Goal: Information Seeking & Learning: Check status

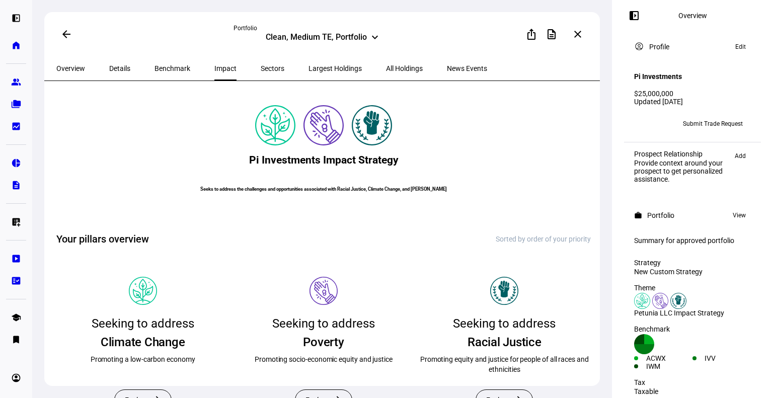
click at [109, 63] on span "Details" at bounding box center [119, 68] width 21 height 24
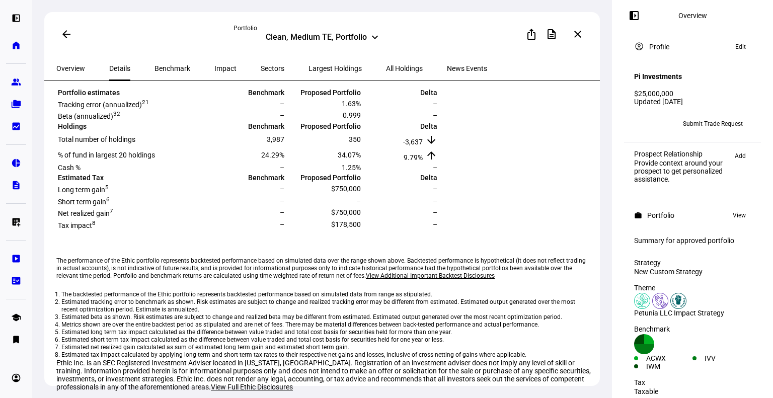
scroll to position [106, 0]
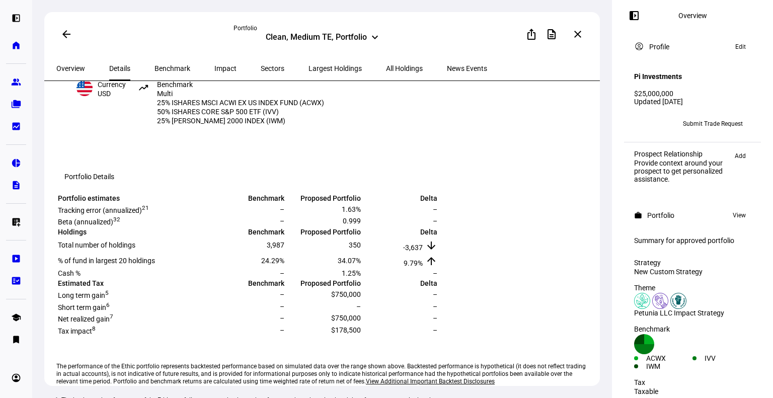
click at [82, 68] on span "Overview" at bounding box center [70, 68] width 29 height 7
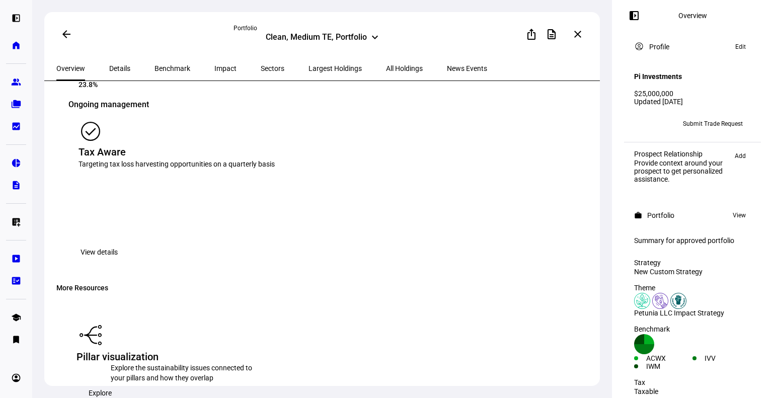
scroll to position [1475, 0]
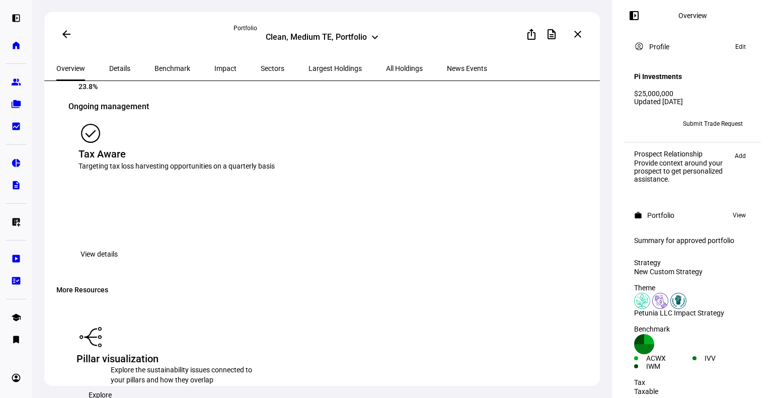
click at [312, 368] on span "E2e Output File" at bounding box center [309, 366] width 47 height 8
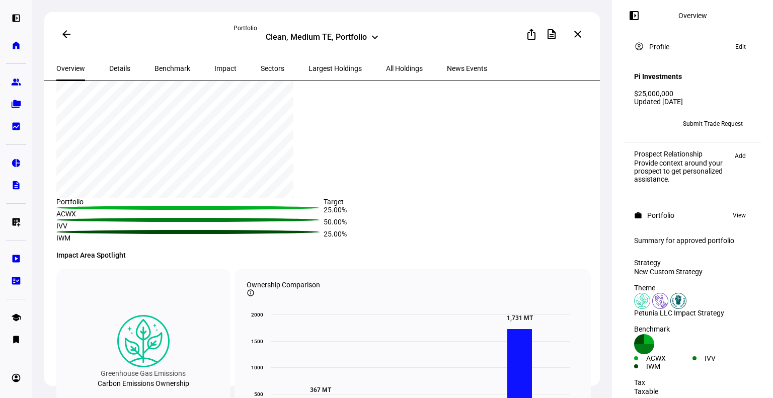
scroll to position [0, 0]
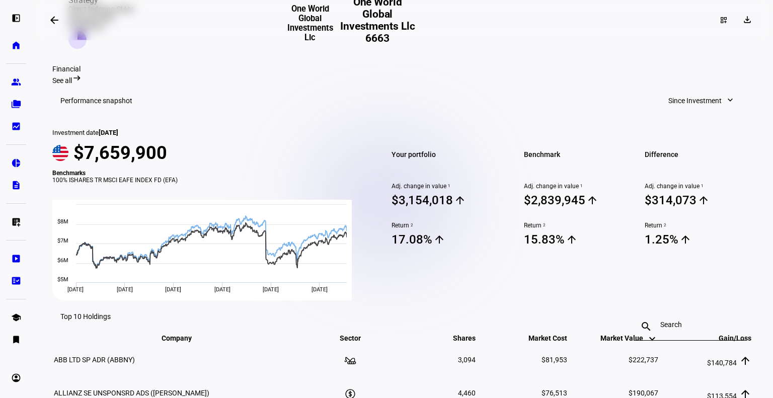
scroll to position [332, 0]
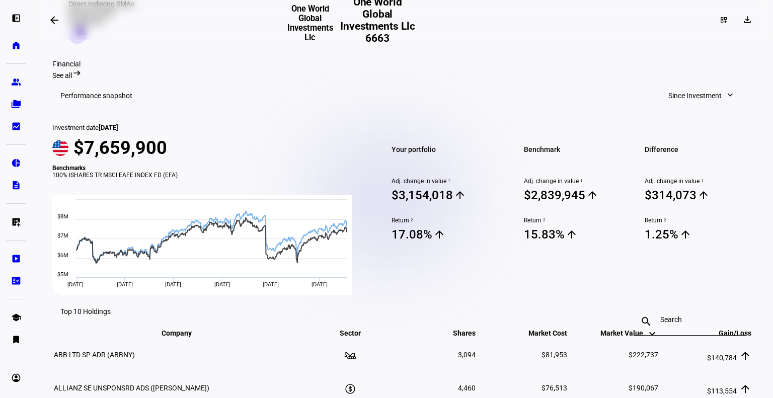
click at [714, 86] on span "Since Investment" at bounding box center [694, 96] width 53 height 20
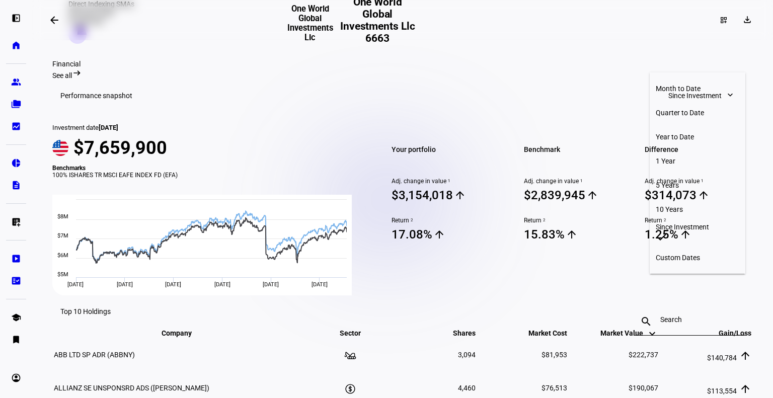
click at [694, 101] on button "Quarter to Date" at bounding box center [697, 113] width 96 height 24
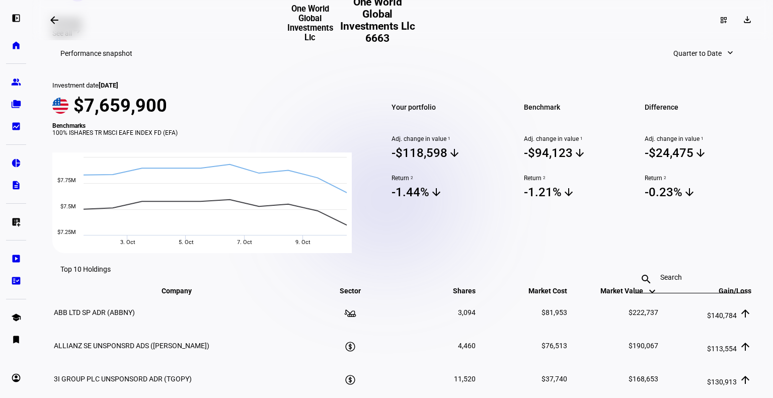
scroll to position [0, 0]
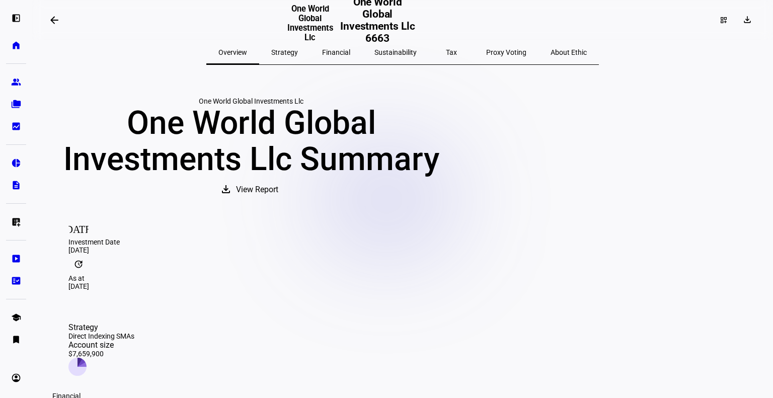
click at [446, 44] on span "Tax" at bounding box center [451, 52] width 11 height 24
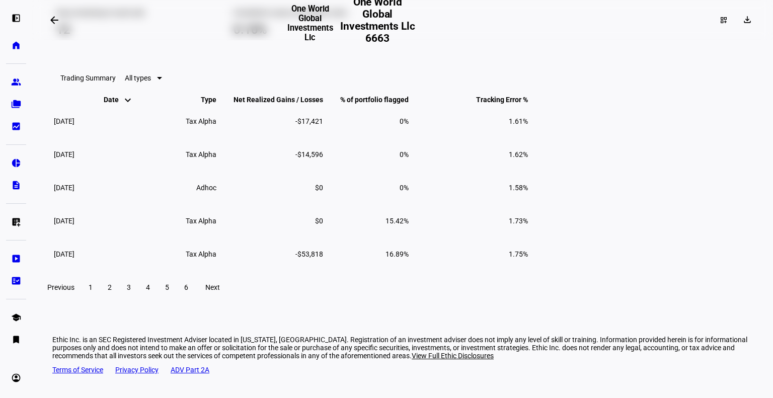
scroll to position [897, 0]
drag, startPoint x: 457, startPoint y: 260, endPoint x: 434, endPoint y: 225, distance: 41.7
click at [434, 225] on tbody "Sep 22, 2025 Tax Alpha -$17,421 0% 1.61% Jul 30, 2025 Tax Alpha -$14,596 0% 1.6…" at bounding box center [290, 187] width 475 height 165
click at [323, 158] on span "-$14,596" at bounding box center [309, 154] width 28 height 8
drag, startPoint x: 463, startPoint y: 269, endPoint x: 431, endPoint y: 230, distance: 50.8
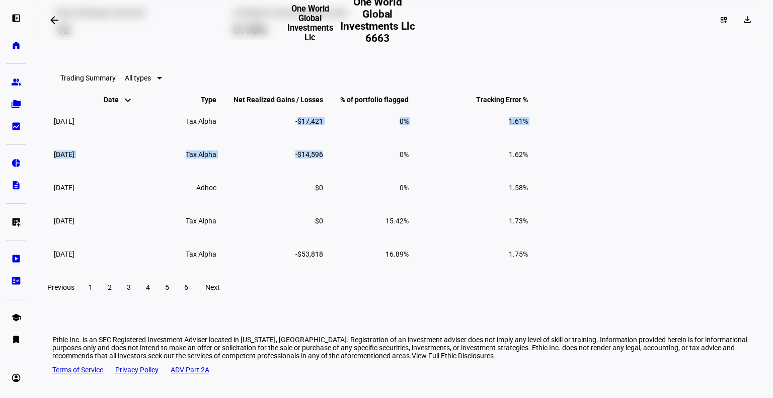
click at [431, 230] on tbody "Sep 22, 2025 Tax Alpha -$17,421 0% 1.61% Jul 30, 2025 Tax Alpha -$14,596 0% 1.6…" at bounding box center [290, 187] width 475 height 165
copy tbody "-$17,421 0% 1.61% Jul 30, 2025 Tax Alpha -$14,596"
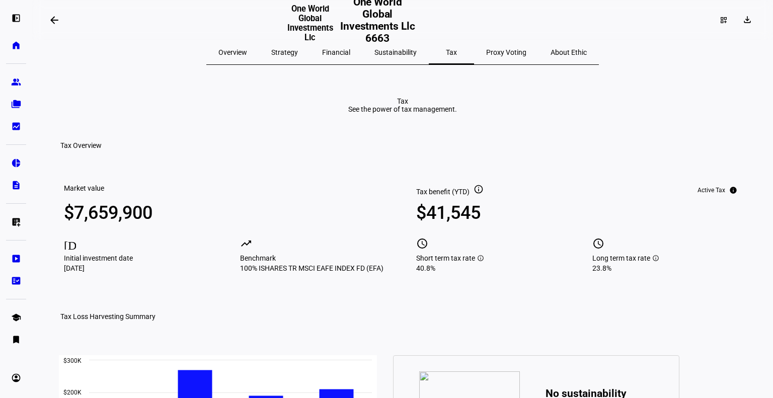
scroll to position [0, 0]
click at [140, 223] on div "$7,659,900" at bounding box center [138, 213] width 149 height 20
copy div "$7,659,900 today"
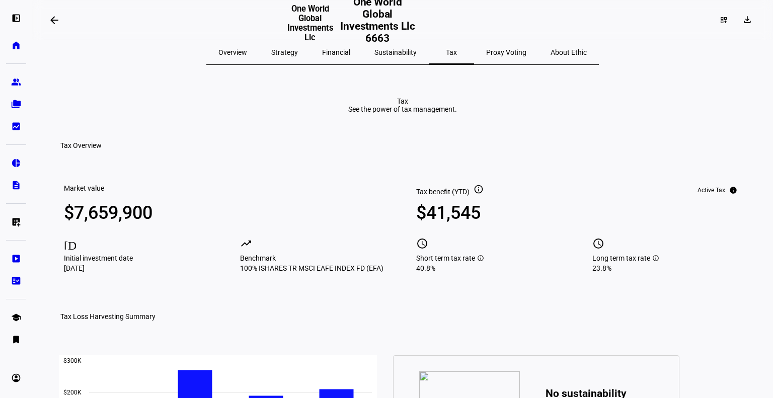
click at [113, 113] on eth-report-page-title "Tax See the power of tax management." at bounding box center [402, 105] width 700 height 16
click at [247, 55] on span "Overview" at bounding box center [232, 52] width 29 height 7
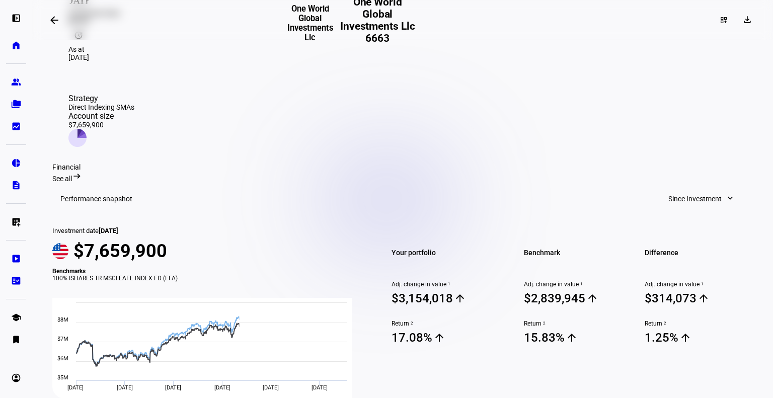
scroll to position [265, 0]
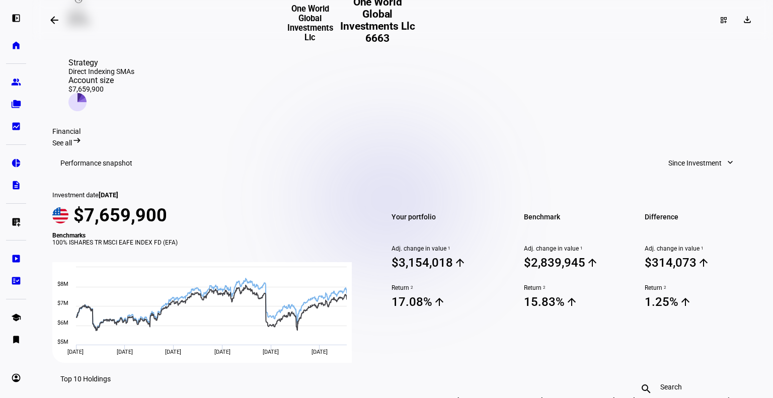
click at [700, 153] on span "Since Investment" at bounding box center [694, 163] width 53 height 20
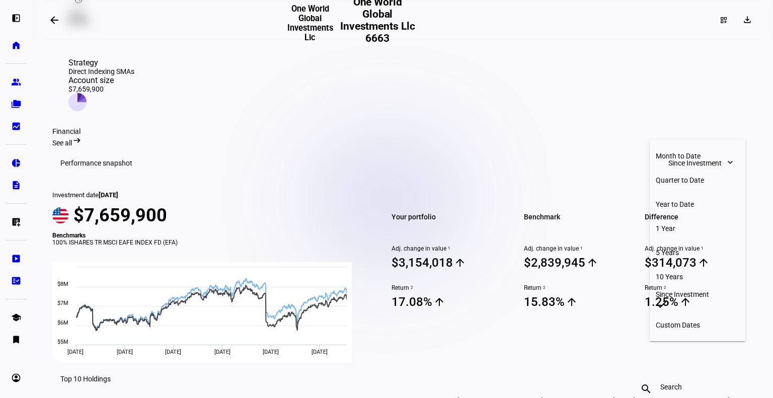
click at [679, 200] on div "Year to Date" at bounding box center [697, 204] width 84 height 8
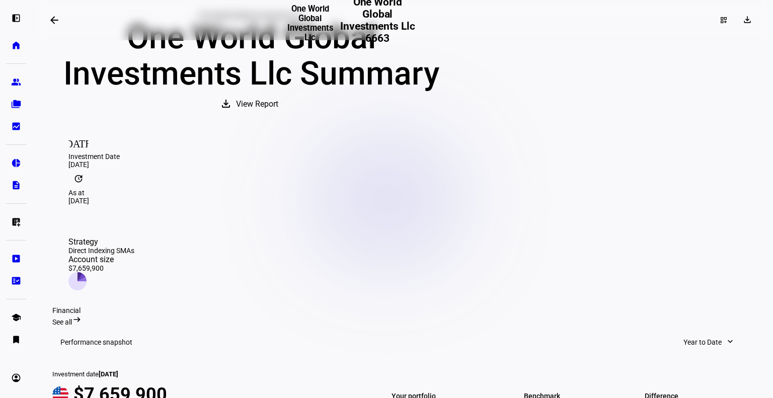
scroll to position [0, 0]
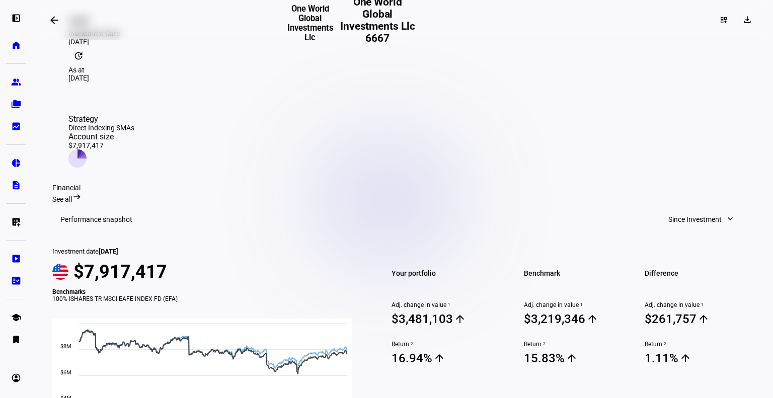
scroll to position [210, 0]
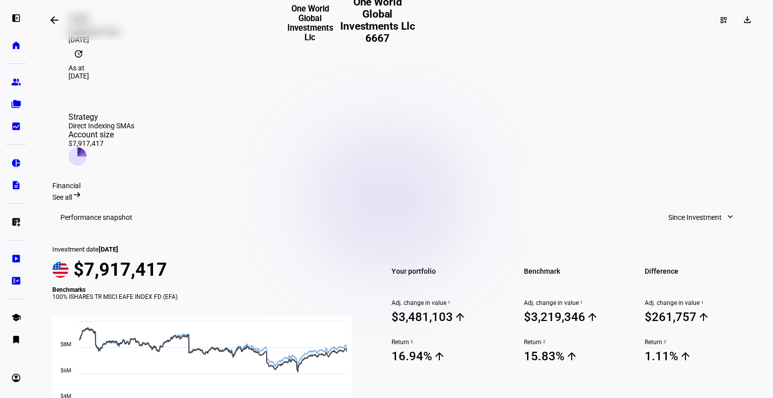
click at [700, 207] on span "Since Investment" at bounding box center [694, 217] width 53 height 20
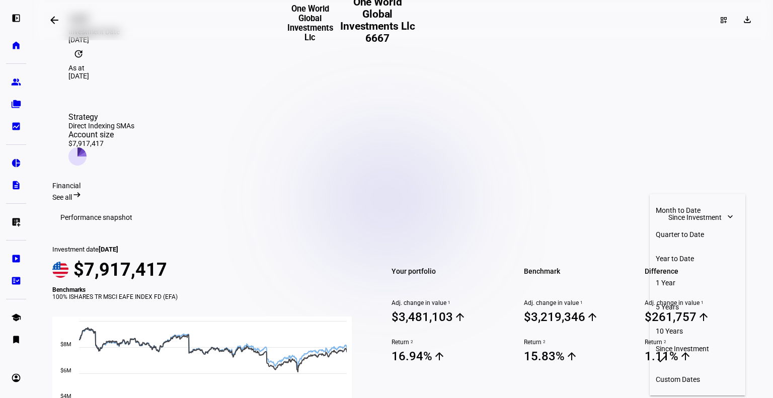
click at [696, 230] on div "Quarter to Date" at bounding box center [697, 234] width 84 height 8
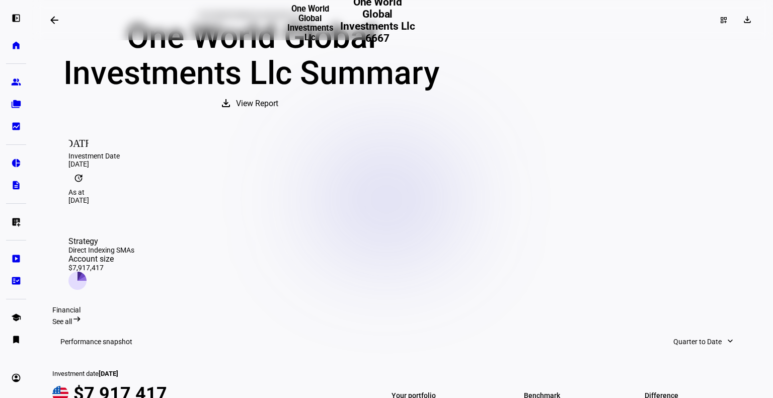
scroll to position [0, 0]
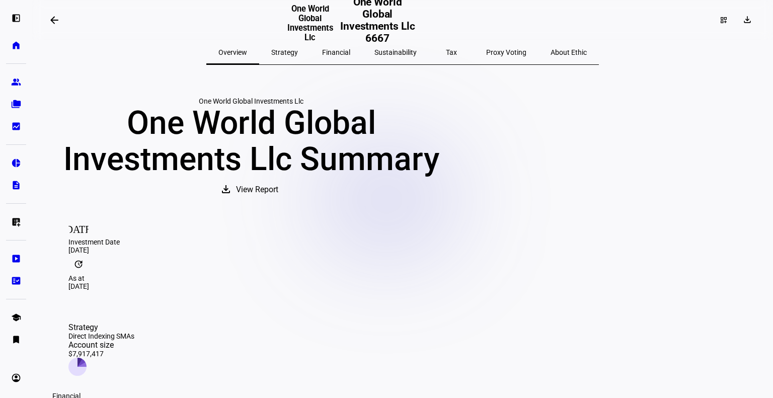
click at [446, 50] on span "Tax" at bounding box center [451, 52] width 11 height 7
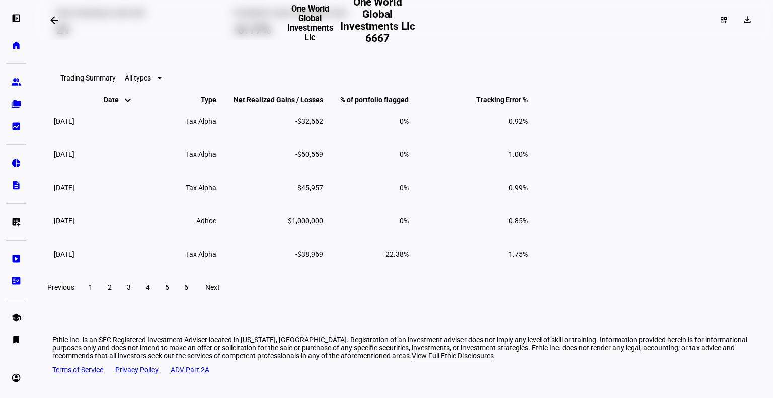
scroll to position [986, 0]
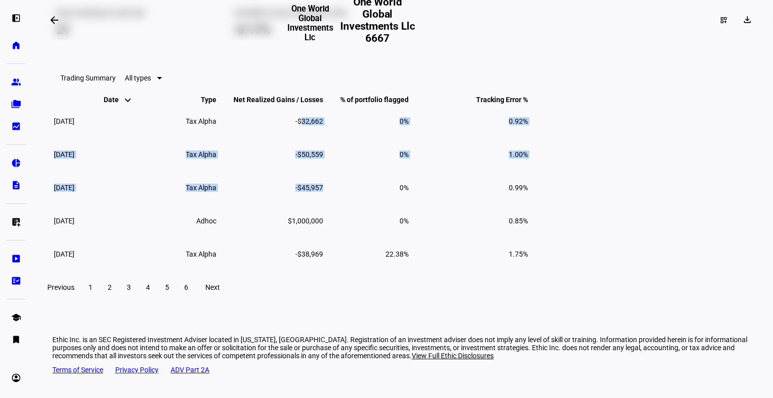
drag, startPoint x: 470, startPoint y: 210, endPoint x: 434, endPoint y: 140, distance: 78.7
click at [434, 140] on tbody "Oct 1, 2025 Tax Alpha -$32,662 0% 0.92% Aug 29, 2025 Tax Alpha -$50,559 0% 1.00…" at bounding box center [290, 187] width 475 height 165
copy tbody "$32,662 0% 0.92% Aug 29, 2025 Tax Alpha -$50,559 0% 1.00% Jul 28, 2025 Tax Alph…"
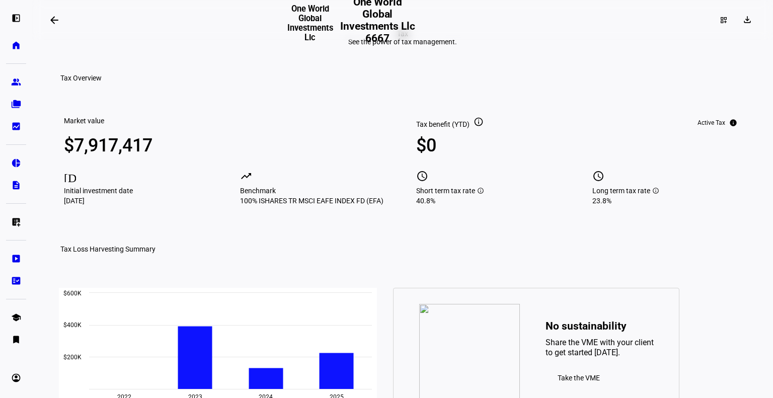
scroll to position [0, 0]
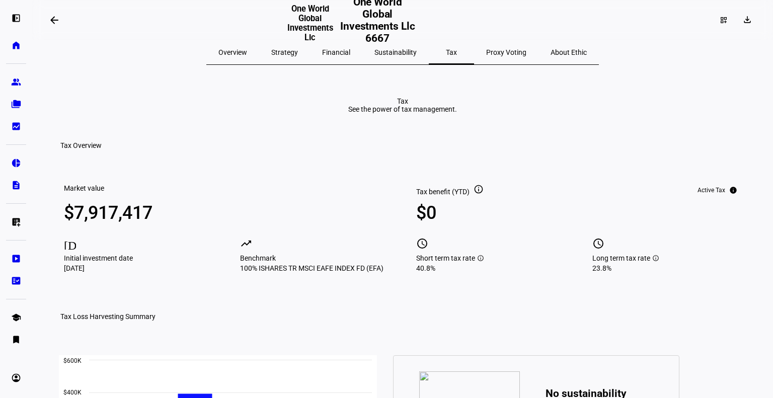
click at [138, 223] on div "$7,917,417" at bounding box center [138, 213] width 149 height 20
copy div "$7,917,417 today"
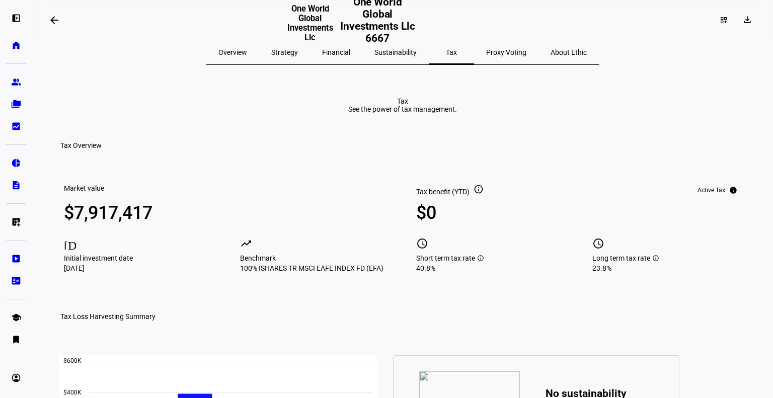
click at [247, 46] on span "Overview" at bounding box center [232, 52] width 29 height 24
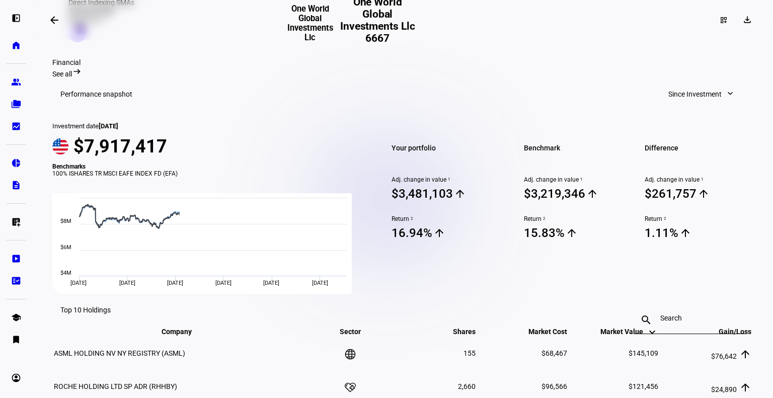
scroll to position [342, 0]
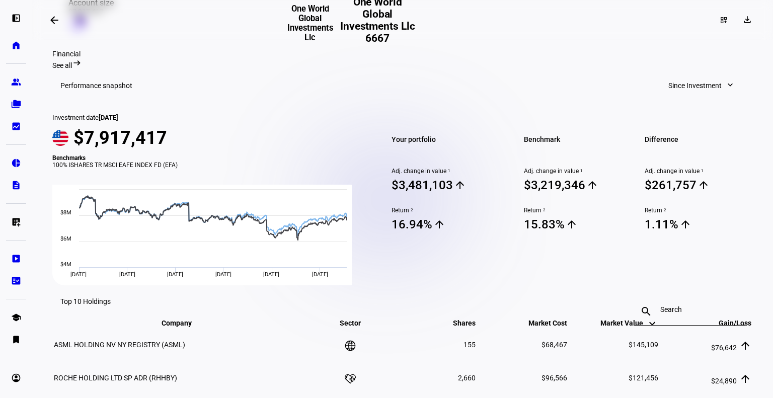
click at [707, 75] on span "Since Investment" at bounding box center [694, 85] width 53 height 20
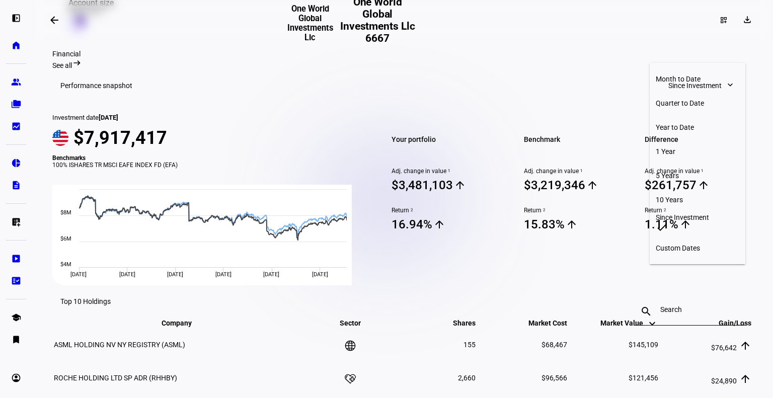
click at [688, 123] on div "Year to Date" at bounding box center [697, 127] width 84 height 8
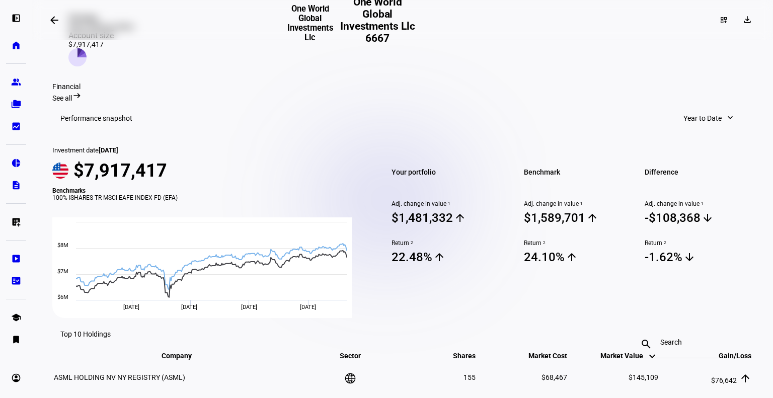
scroll to position [309, 0]
